Goal: Information Seeking & Learning: Learn about a topic

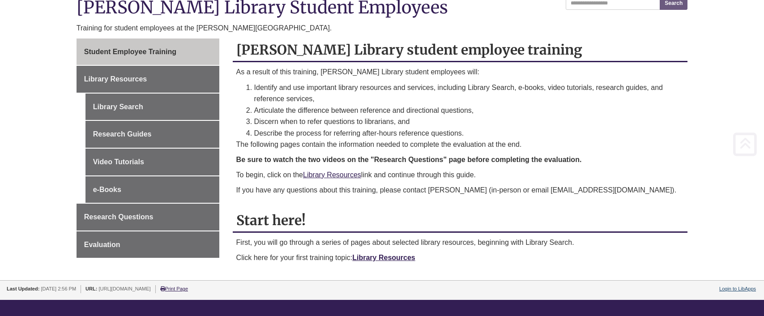
scroll to position [134, 0]
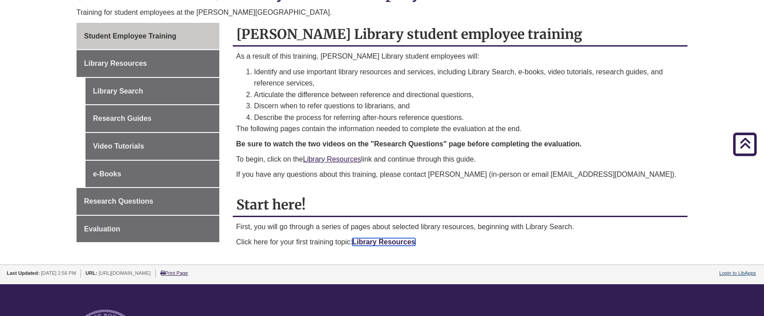
click at [370, 240] on link "Library Resources" at bounding box center [383, 242] width 63 height 8
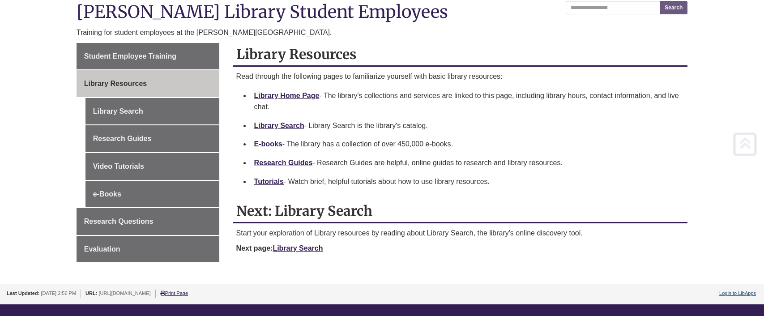
scroll to position [134, 0]
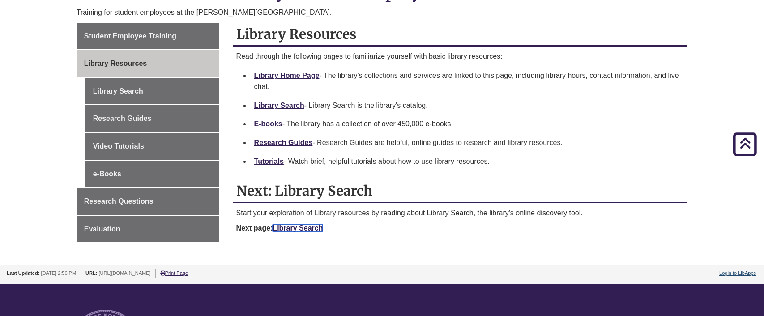
click at [309, 229] on link "Library Search" at bounding box center [298, 228] width 50 height 8
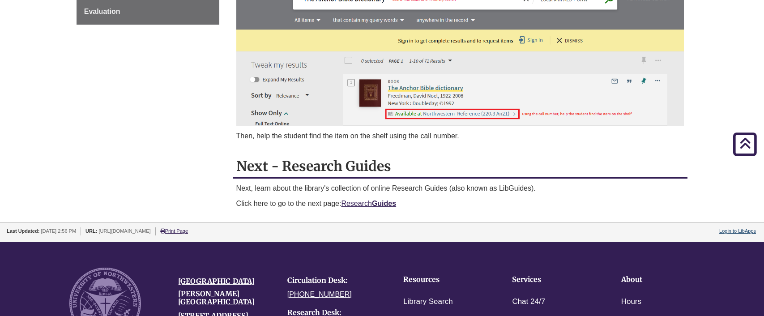
scroll to position [403, 0]
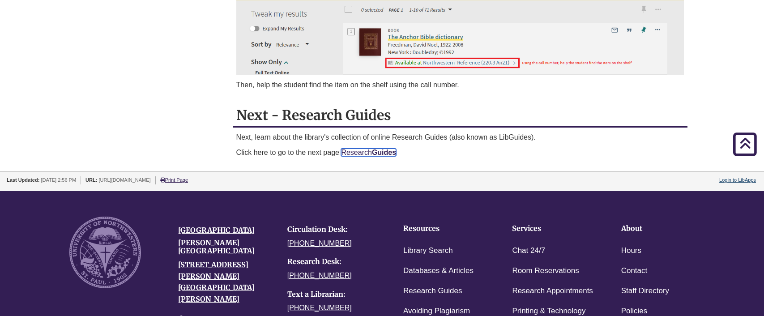
click at [379, 155] on strong "Guides" at bounding box center [384, 153] width 24 height 8
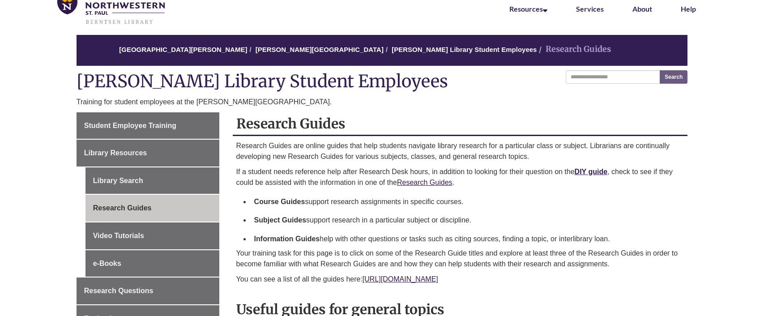
scroll to position [90, 0]
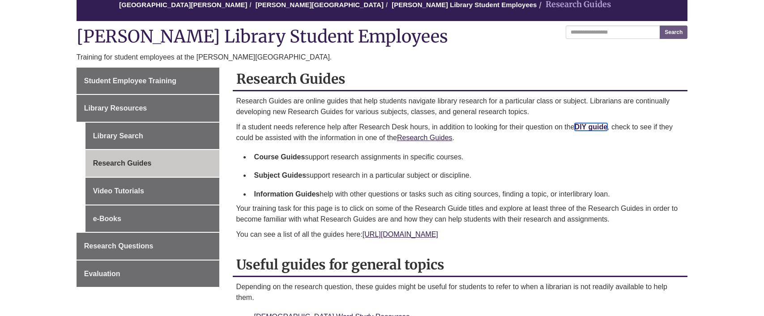
click at [593, 127] on strong "DIY guide" at bounding box center [591, 127] width 33 height 8
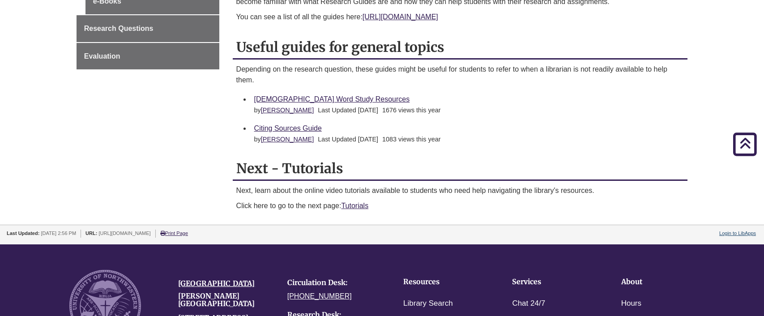
scroll to position [314, 0]
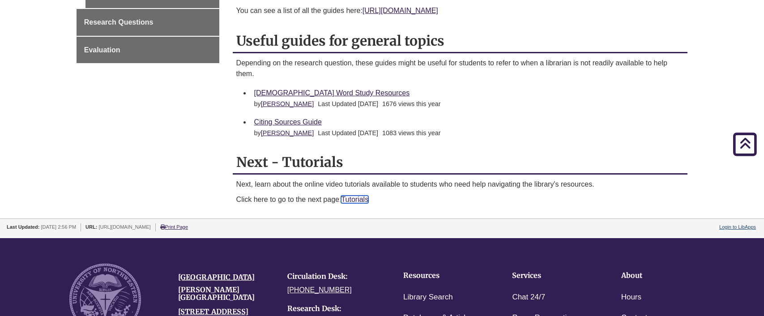
click at [359, 203] on link "Tutorials" at bounding box center [354, 200] width 27 height 8
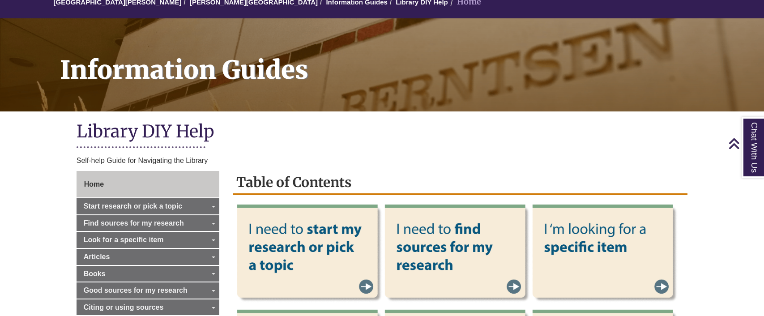
scroll to position [90, 0]
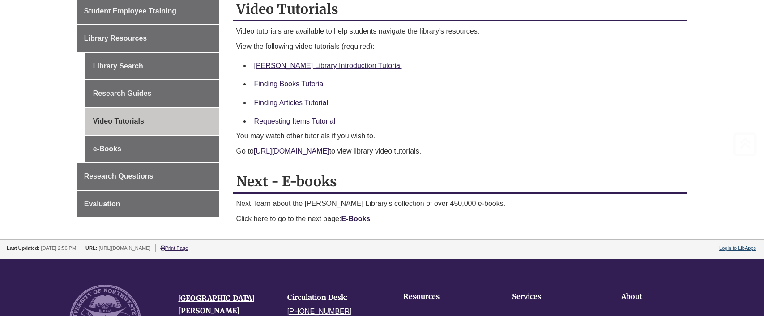
scroll to position [179, 0]
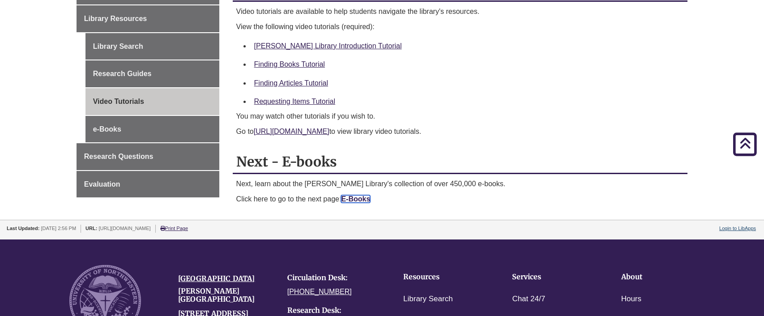
click at [360, 198] on strong "E-Books" at bounding box center [355, 199] width 29 height 8
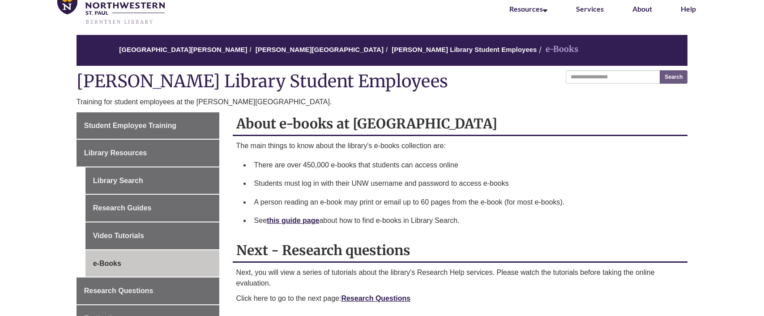
scroll to position [90, 0]
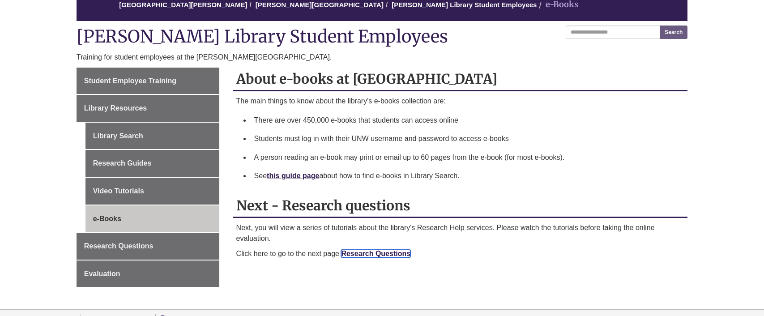
click at [380, 254] on link "Research Questions" at bounding box center [375, 254] width 69 height 8
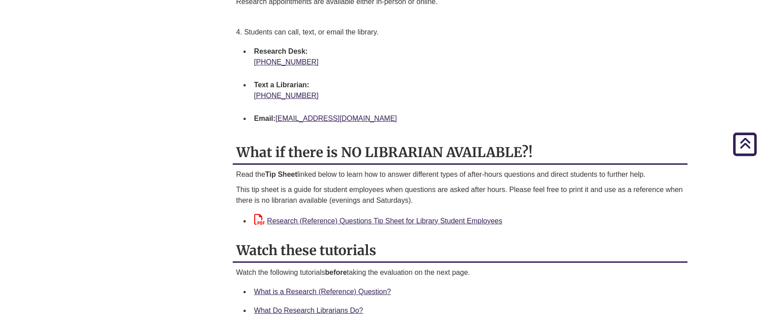
scroll to position [985, 0]
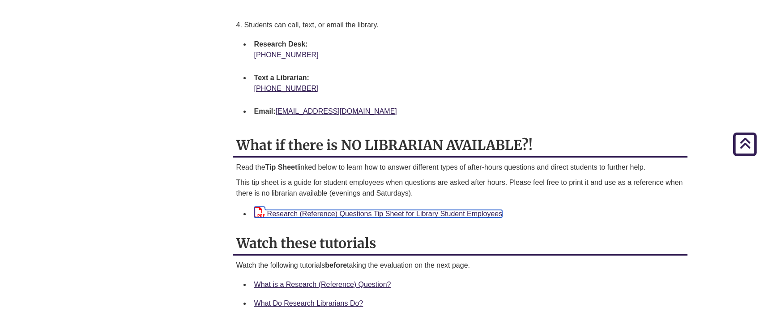
click at [341, 214] on link "Research (Reference) Questions Tip Sheet for Library Student Employees" at bounding box center [378, 214] width 249 height 8
